Goal: Task Accomplishment & Management: Use online tool/utility

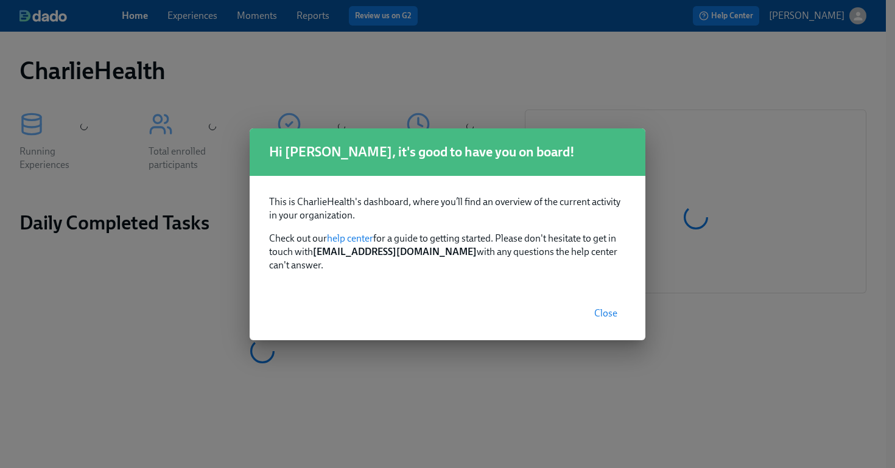
click at [609, 310] on span "Close" at bounding box center [605, 313] width 23 height 12
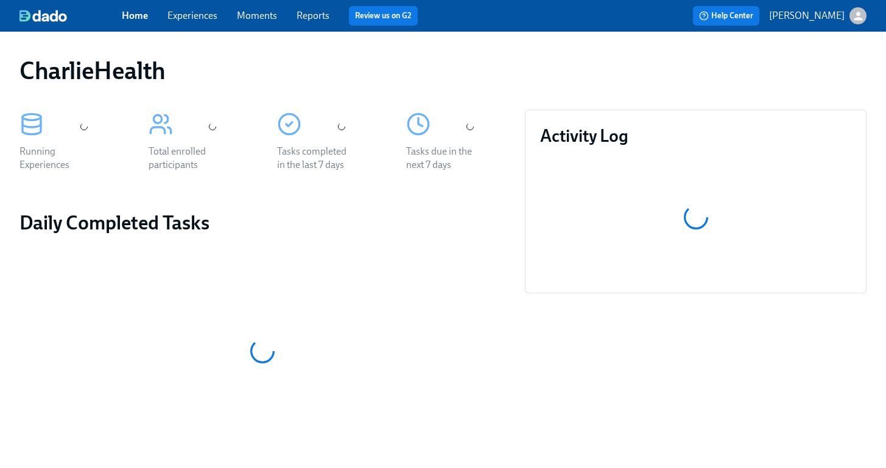
click at [207, 7] on div "Home Experiences Moments Reports Review us on G2" at bounding box center [308, 15] width 373 height 19
click at [202, 21] on span "Experiences" at bounding box center [192, 15] width 50 height 13
click at [198, 17] on link "Experiences" at bounding box center [192, 16] width 50 height 12
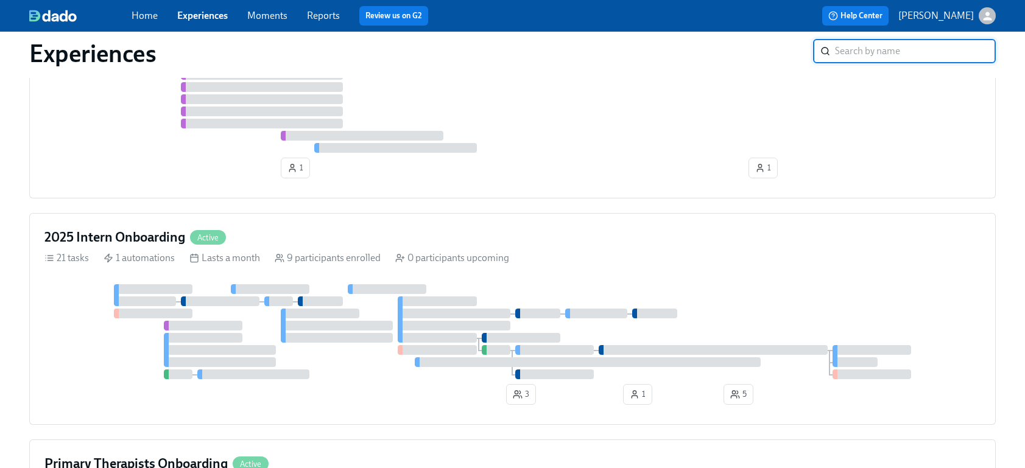
scroll to position [1675, 0]
click at [651, 276] on div "2025 Intern Onboarding Active 21 tasks 1 automations Lasts a month 9 participan…" at bounding box center [512, 320] width 966 height 212
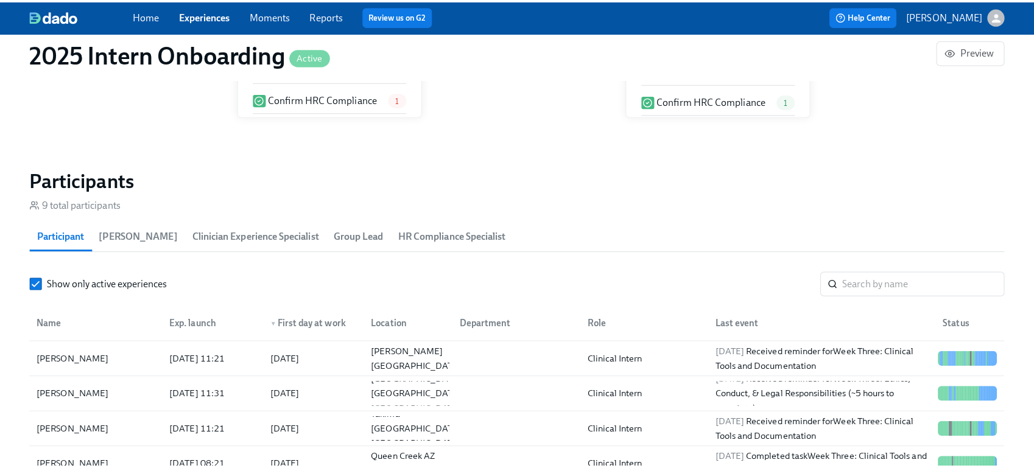
scroll to position [941, 0]
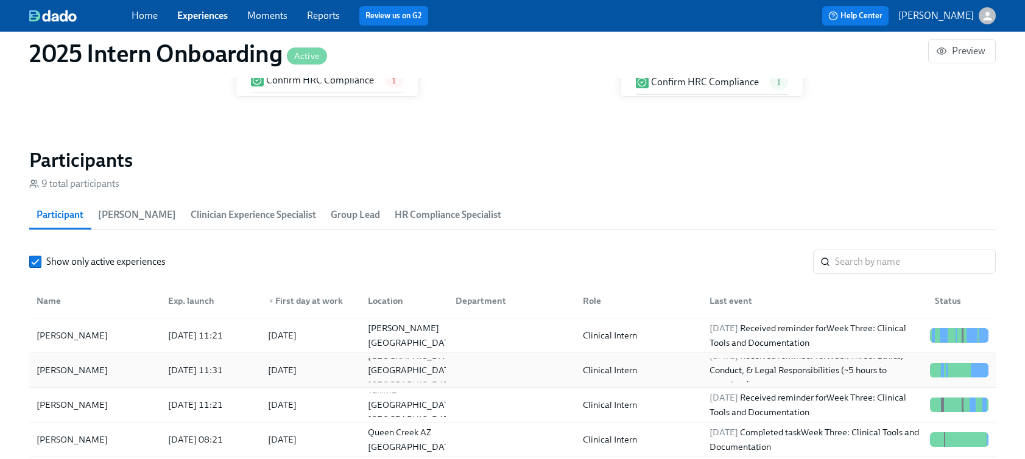
click at [85, 373] on div "Teffaney Daniel" at bounding box center [72, 370] width 81 height 15
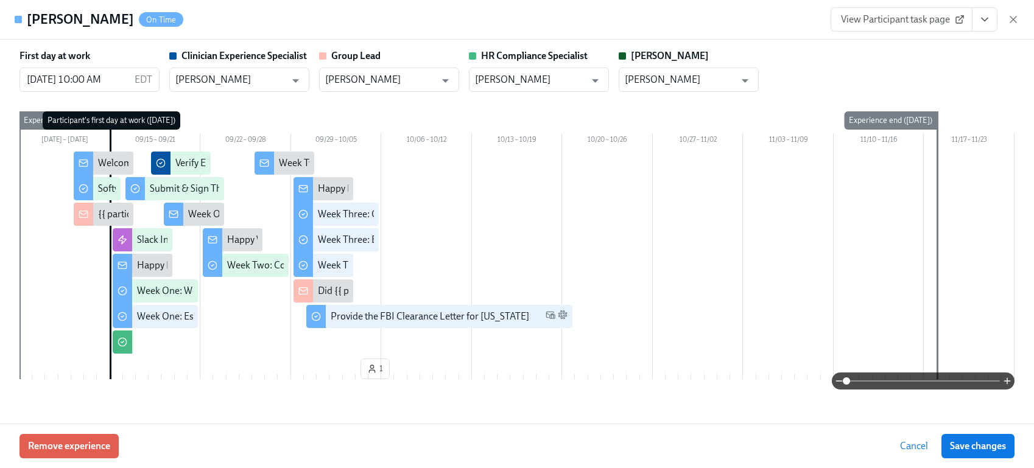
click at [894, 21] on icon "View task page" at bounding box center [984, 19] width 12 height 12
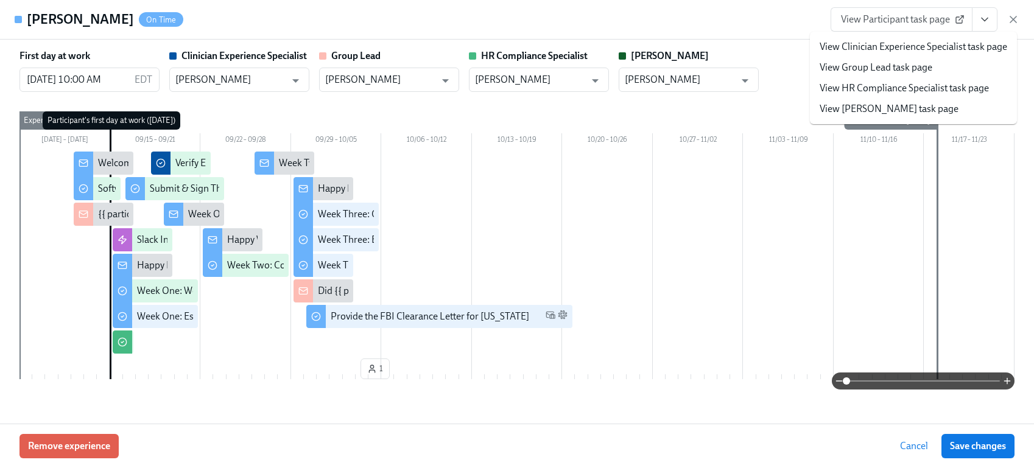
click at [894, 26] on link "View Participant task page" at bounding box center [901, 19] width 142 height 24
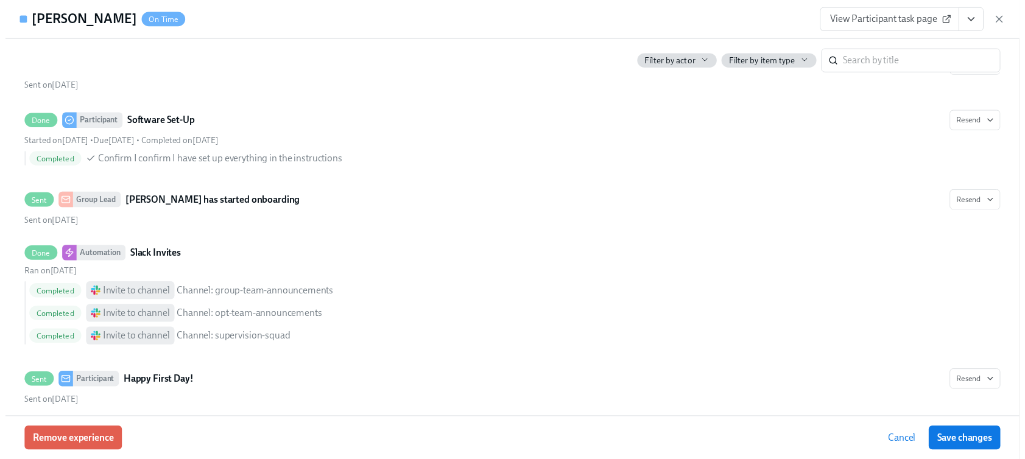
scroll to position [169, 0]
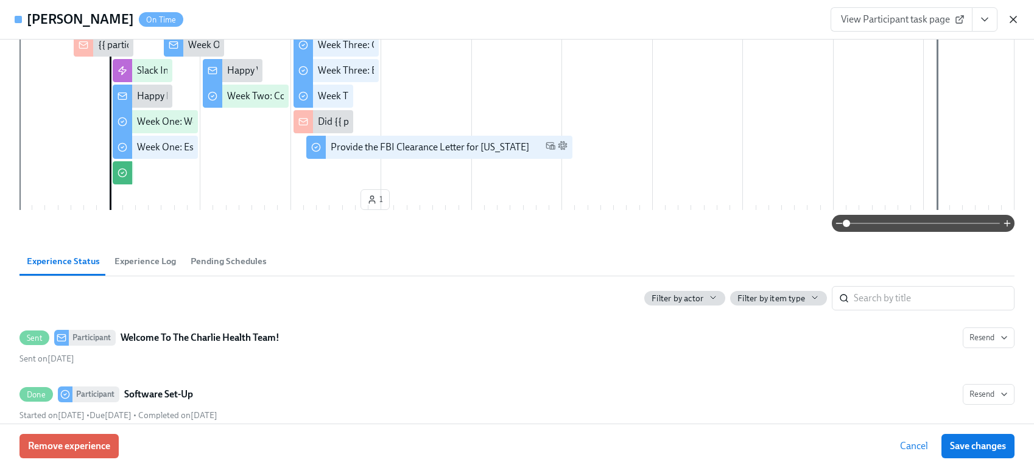
click at [894, 15] on icon "button" at bounding box center [1013, 19] width 12 height 12
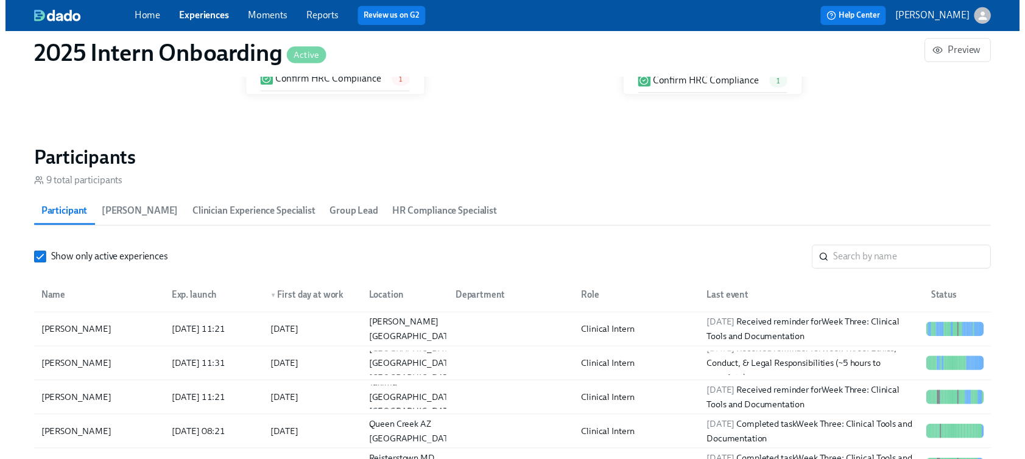
scroll to position [0, 4017]
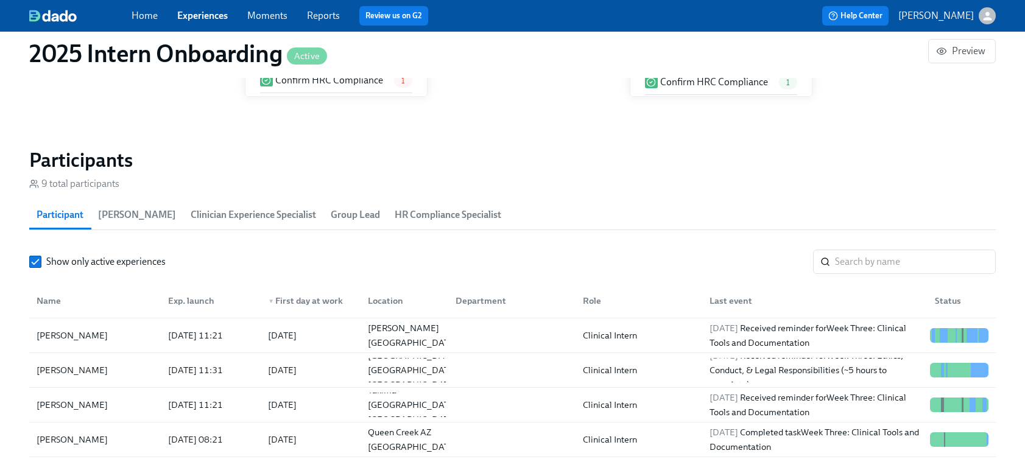
click at [193, 23] on div "Home Experiences Moments Reports Review us on G2" at bounding box center [347, 15] width 432 height 19
click at [189, 15] on link "Experiences" at bounding box center [202, 16] width 51 height 12
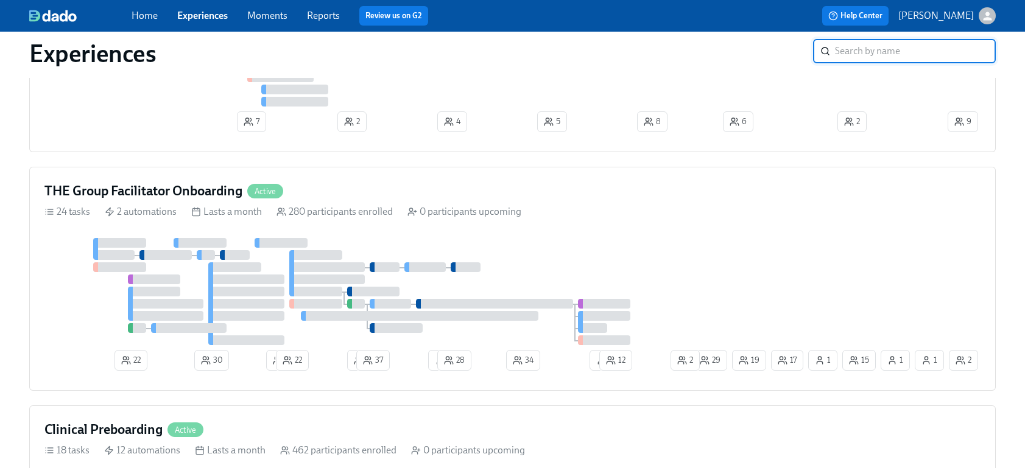
scroll to position [458, 0]
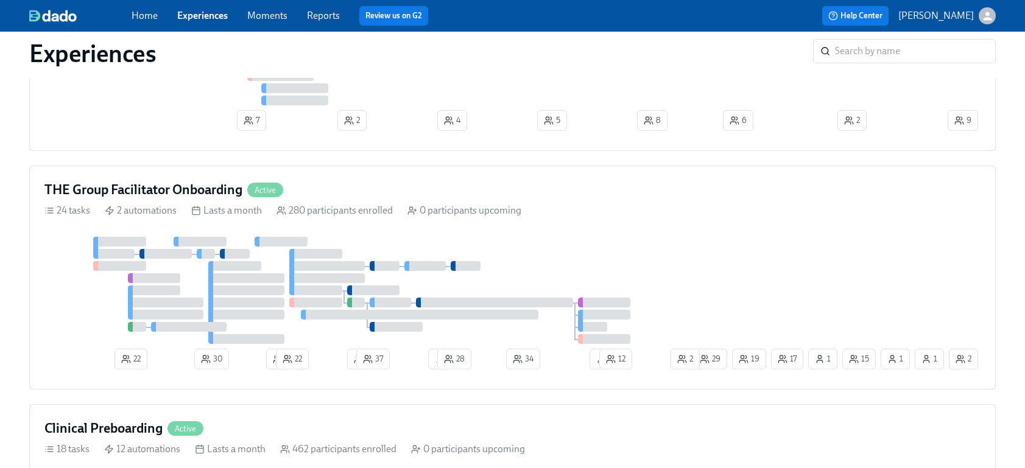
click at [146, 261] on div at bounding box center [367, 290] width 646 height 107
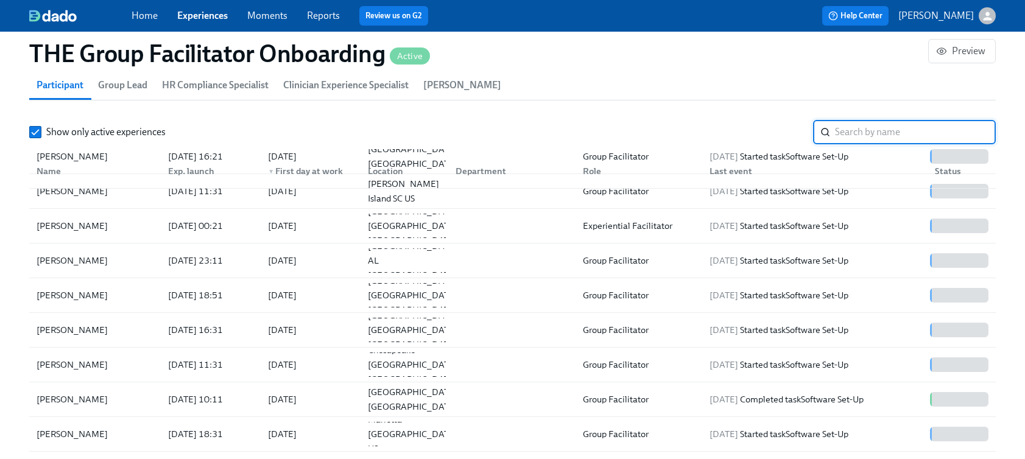
click at [894, 133] on input "search" at bounding box center [915, 132] width 161 height 24
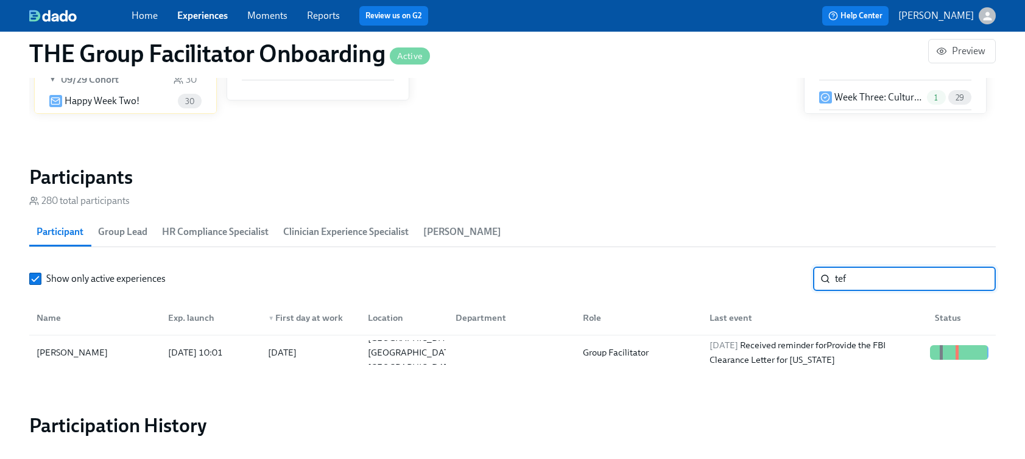
click at [889, 281] on input "tef" at bounding box center [915, 279] width 161 height 24
type input "daniel"
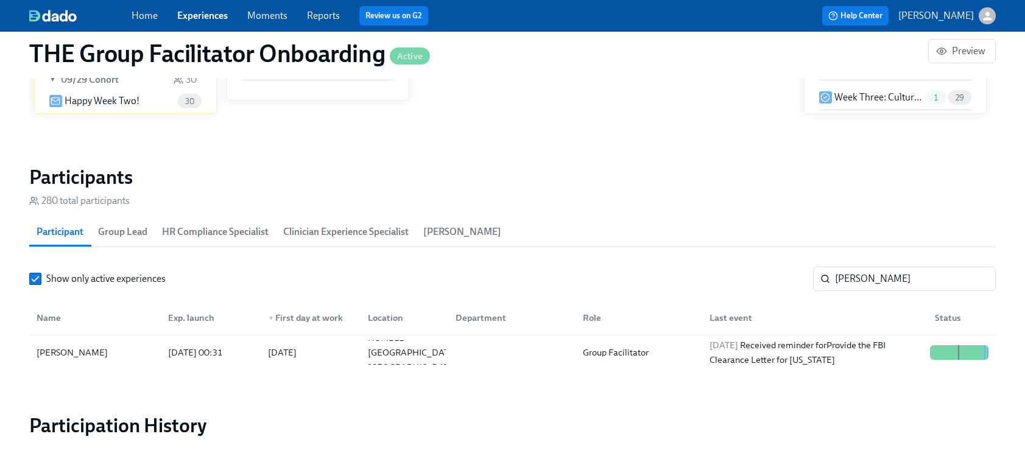
click at [195, 18] on link "Experiences" at bounding box center [202, 16] width 51 height 12
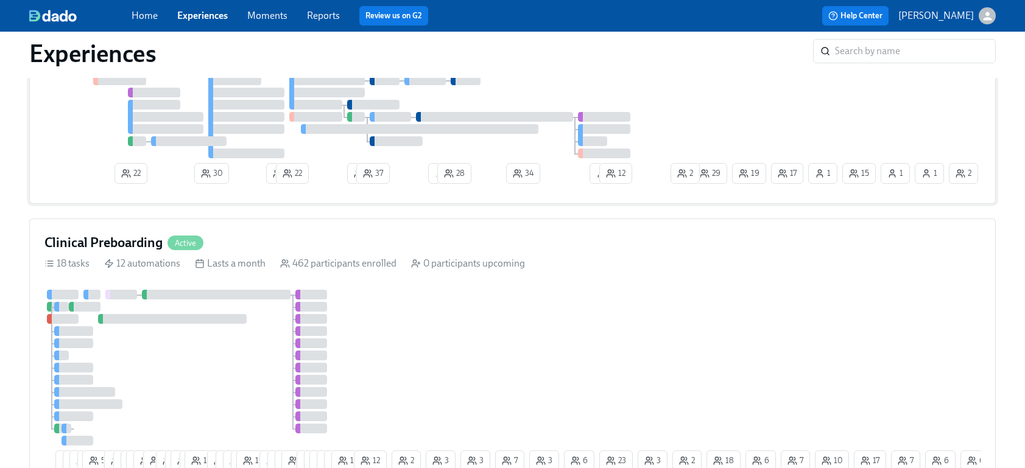
click at [172, 318] on div at bounding box center [172, 319] width 149 height 10
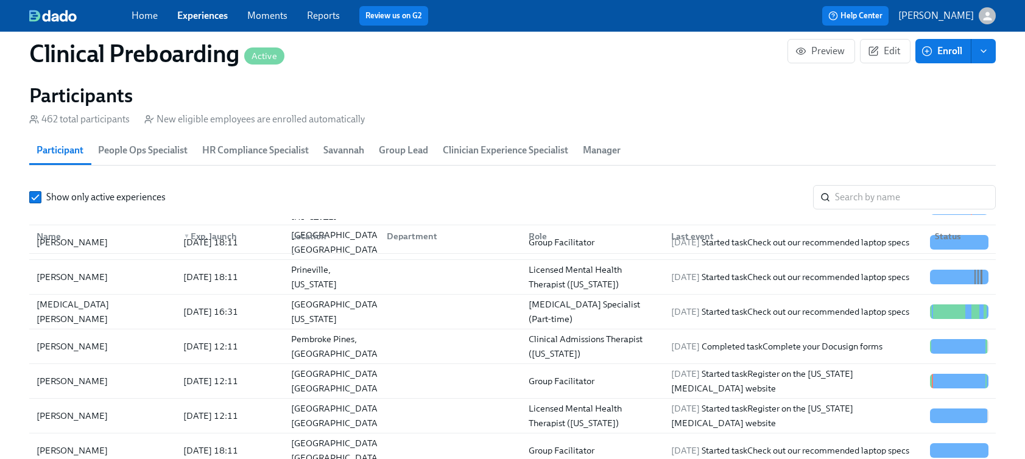
click at [894, 214] on div "Name ▼ Exp. launch Location Department Role Last event Status" at bounding box center [512, 234] width 966 height 40
click at [881, 197] on input "search" at bounding box center [915, 197] width 161 height 24
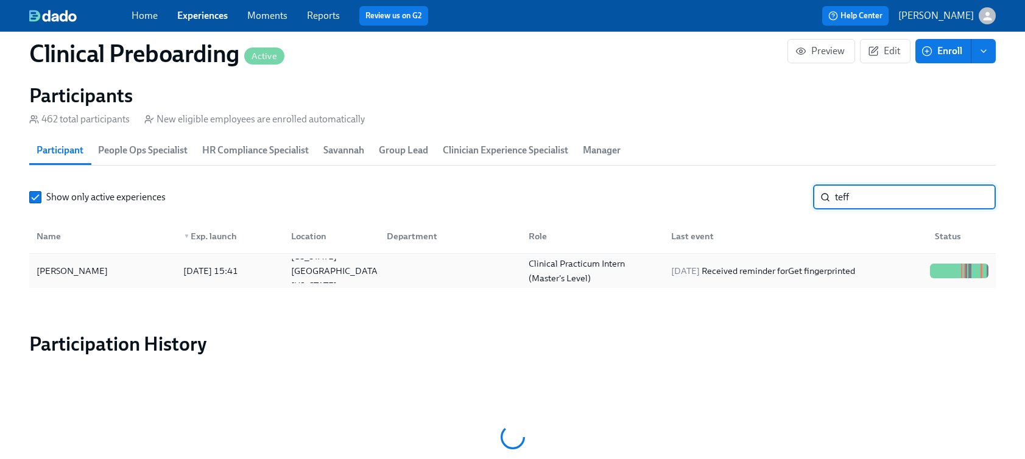
type input "teff"
click at [85, 274] on div "Teffaney Daniel" at bounding box center [72, 271] width 81 height 15
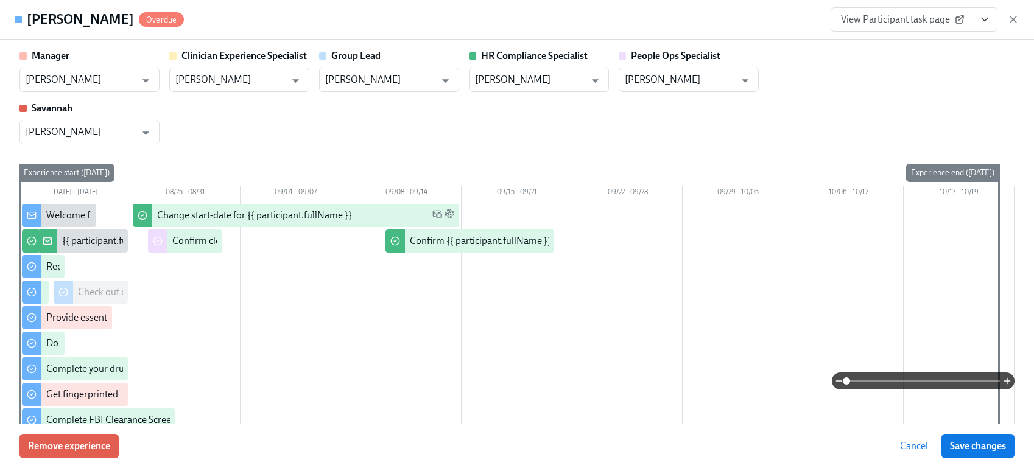
click at [894, 19] on span "View Participant task page" at bounding box center [901, 19] width 121 height 12
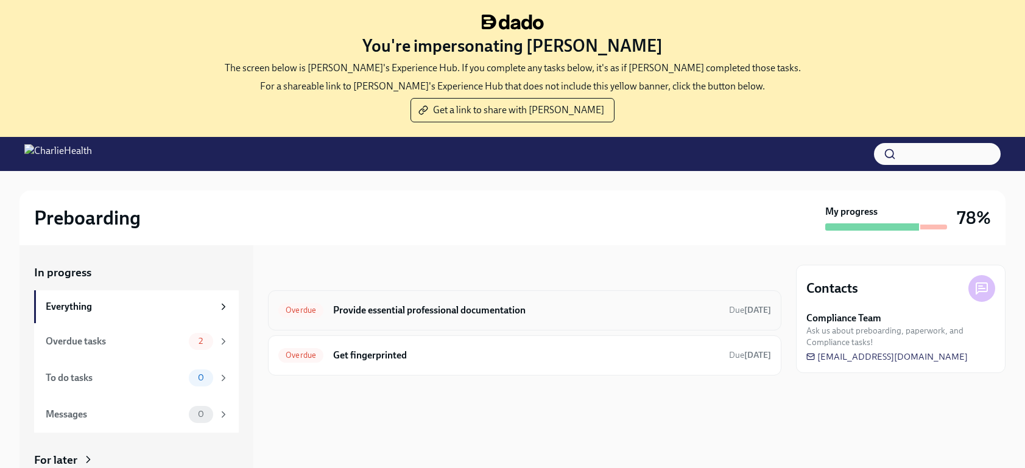
click at [608, 315] on h6 "Provide essential professional documentation" at bounding box center [526, 310] width 386 height 13
